Goal: Transaction & Acquisition: Purchase product/service

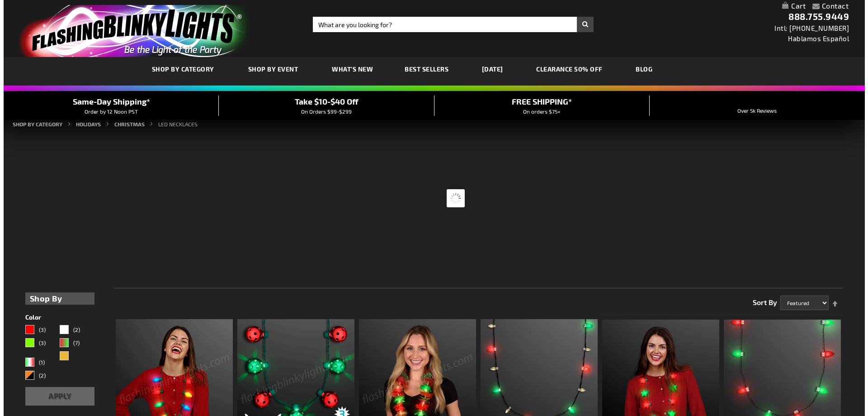
scroll to position [271, 0]
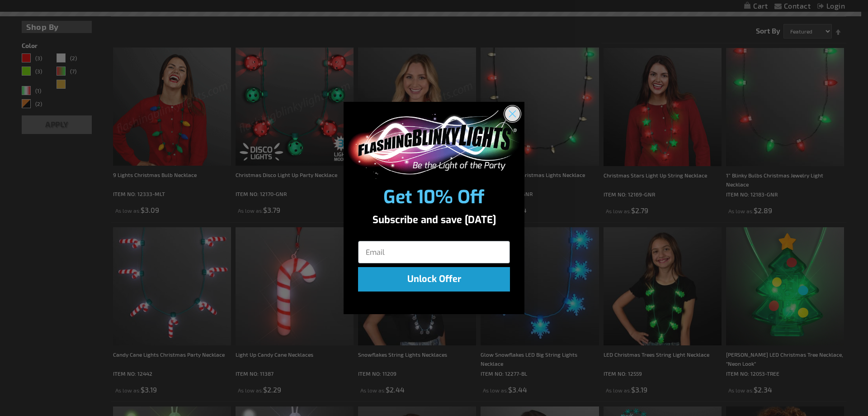
click at [512, 119] on circle "Close dialog" at bounding box center [512, 113] width 15 height 15
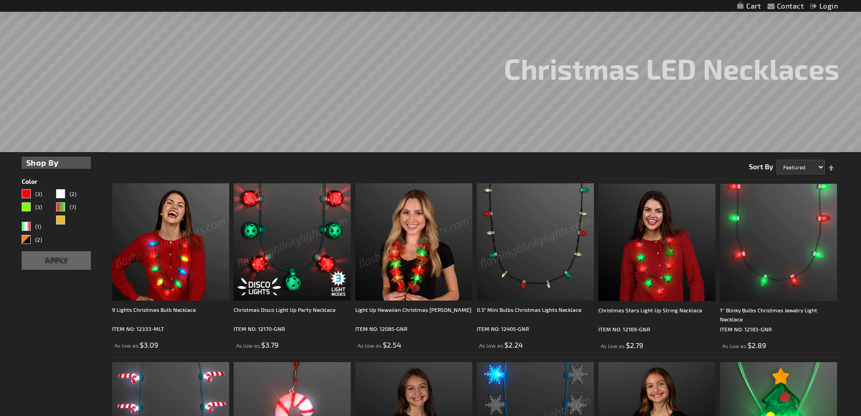
scroll to position [0, 0]
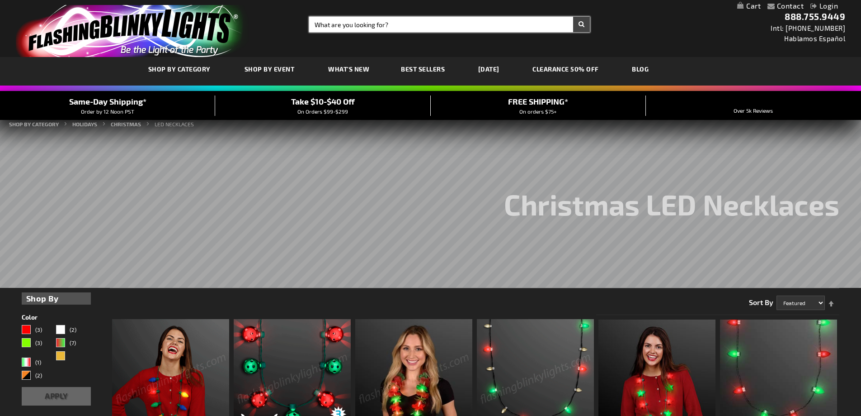
click at [373, 28] on input "Search" at bounding box center [449, 24] width 281 height 15
type input "santa"
click at [573, 17] on button "Search" at bounding box center [581, 24] width 17 height 15
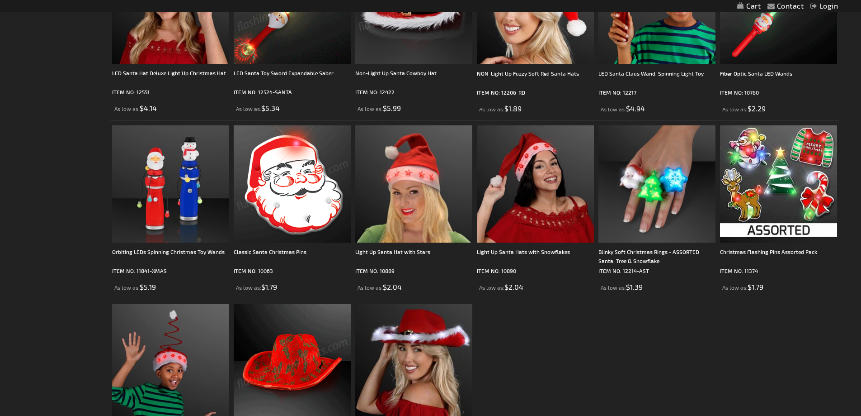
scroll to position [90, 0]
